Goal: Browse casually

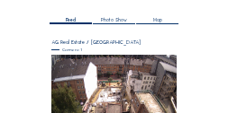
scroll to position [36, 0]
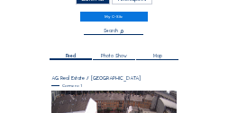
click at [58, 59] on div "Feed" at bounding box center [71, 57] width 42 height 6
click at [61, 57] on div "Feed" at bounding box center [71, 57] width 42 height 6
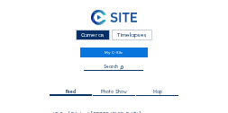
scroll to position [18, 0]
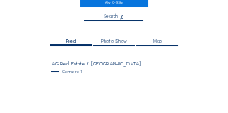
scroll to position [72, 0]
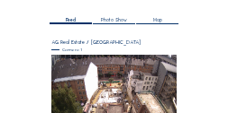
click at [96, 103] on img at bounding box center [114, 90] width 126 height 71
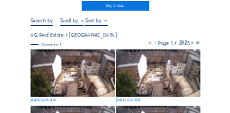
scroll to position [54, 0]
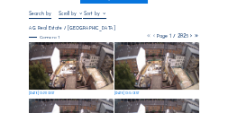
click at [94, 79] on img at bounding box center [71, 66] width 85 height 48
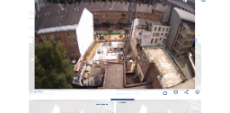
click at [197, 94] on icon at bounding box center [197, 92] width 5 height 5
